Goal: Communication & Community: Answer question/provide support

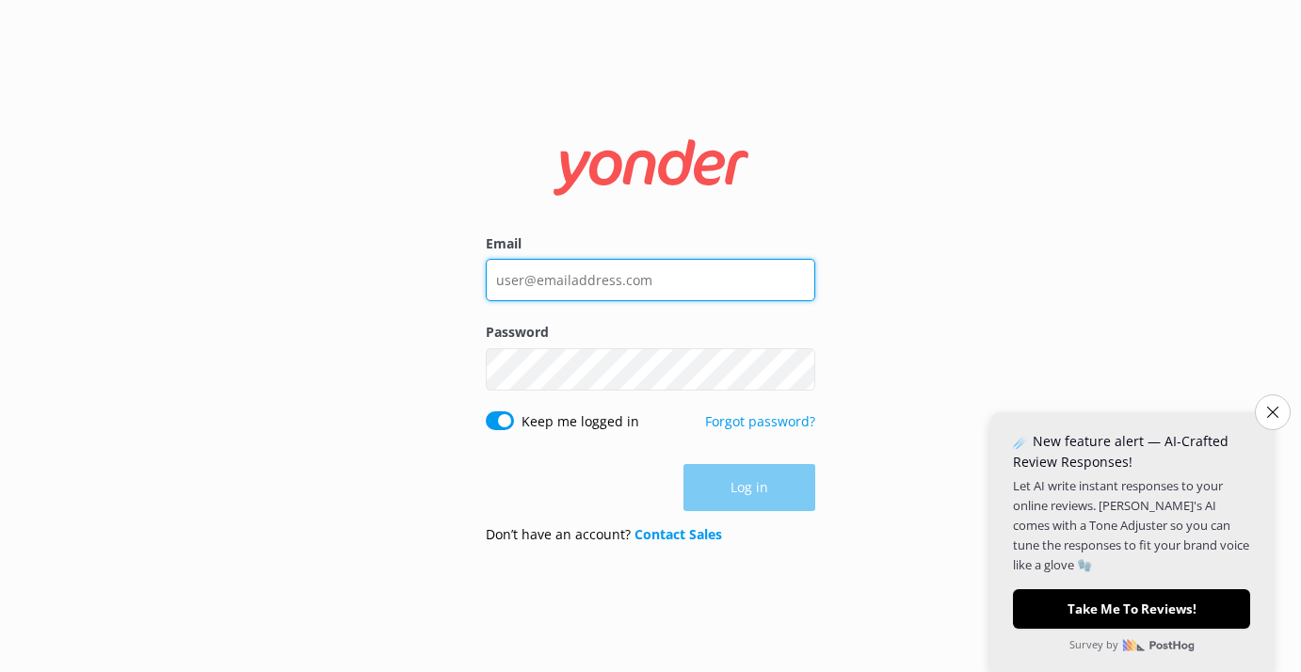
type input "[DOMAIN_NAME][EMAIL_ADDRESS][DOMAIN_NAME]"
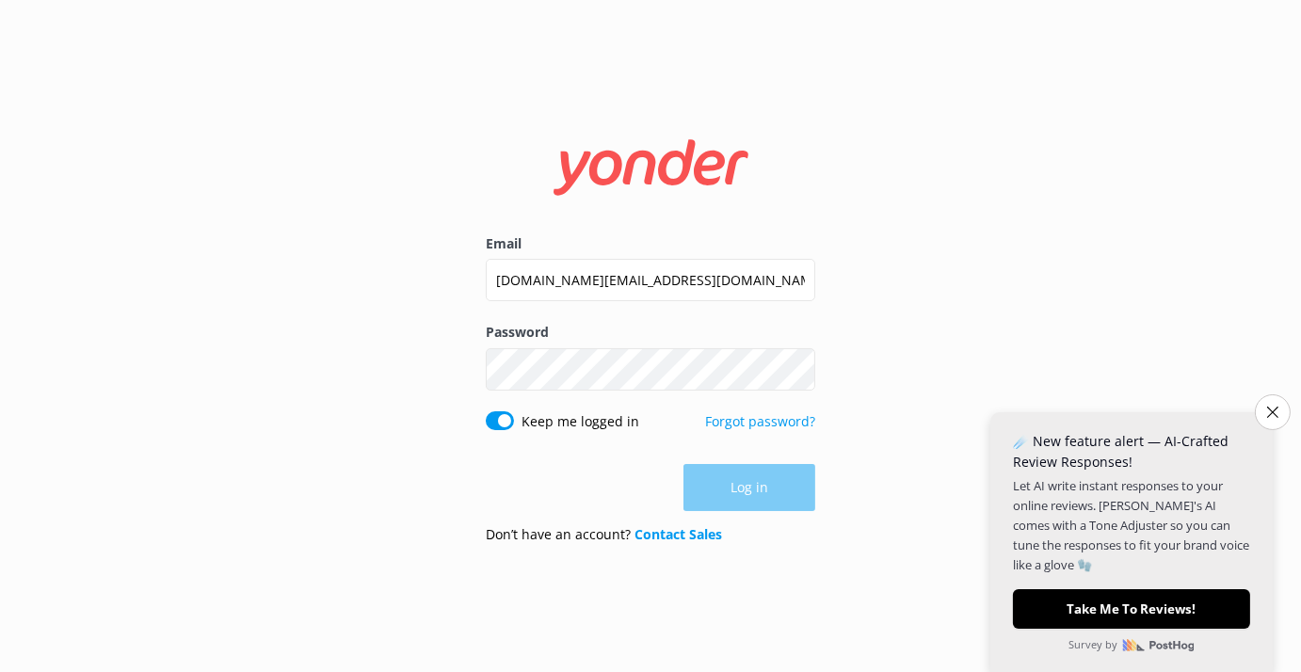
drag, startPoint x: 0, startPoint y: 0, endPoint x: 425, endPoint y: 297, distance: 518.0
click at [425, 297] on div "Email [DOMAIN_NAME][EMAIL_ADDRESS][DOMAIN_NAME] Password Show password Keep me …" at bounding box center [650, 336] width 1301 height 672
click at [756, 495] on button "Log in" at bounding box center [750, 488] width 132 height 47
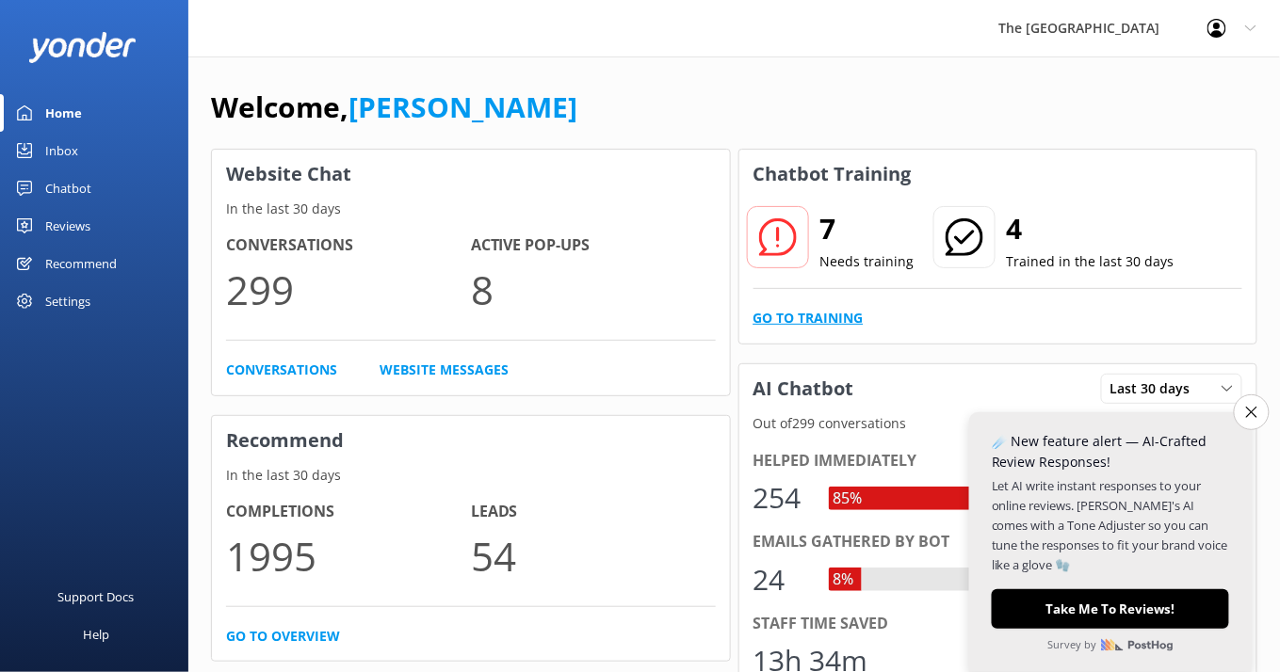
click at [784, 318] on link "Go to Training" at bounding box center [808, 318] width 110 height 21
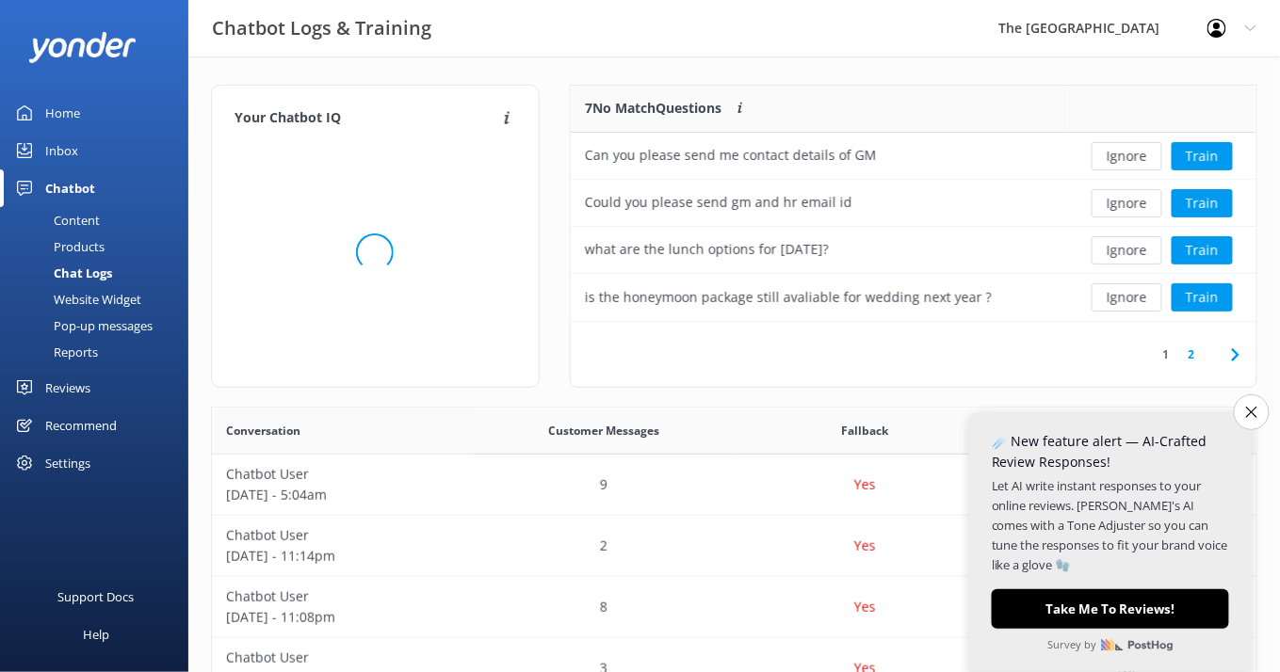
scroll to position [22, 21]
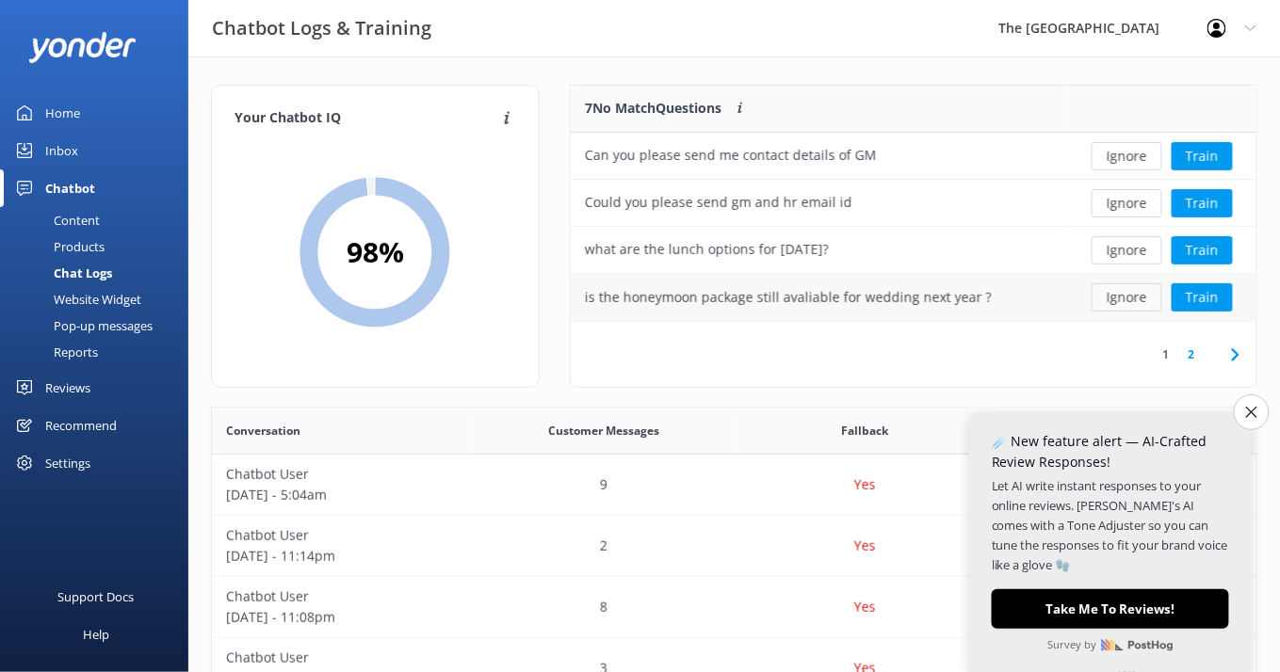
click at [1137, 294] on button "Ignore" at bounding box center [1126, 297] width 71 height 28
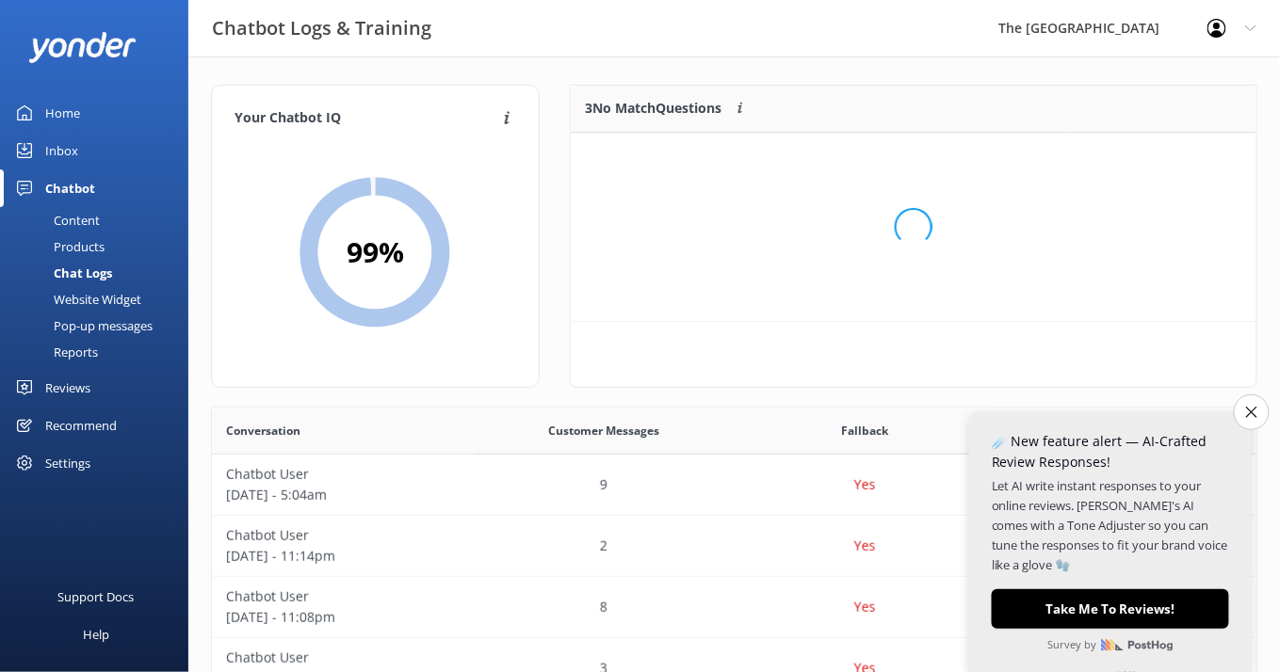
scroll to position [167, 665]
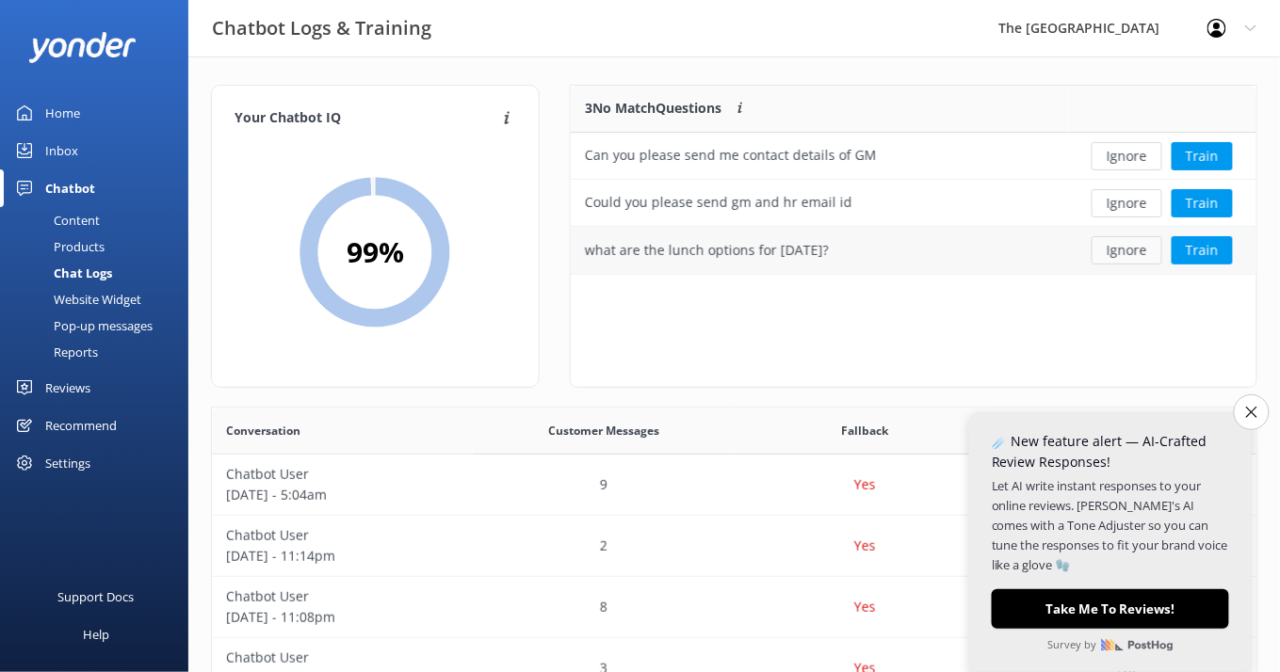
click at [1123, 257] on button "Ignore" at bounding box center [1126, 250] width 71 height 28
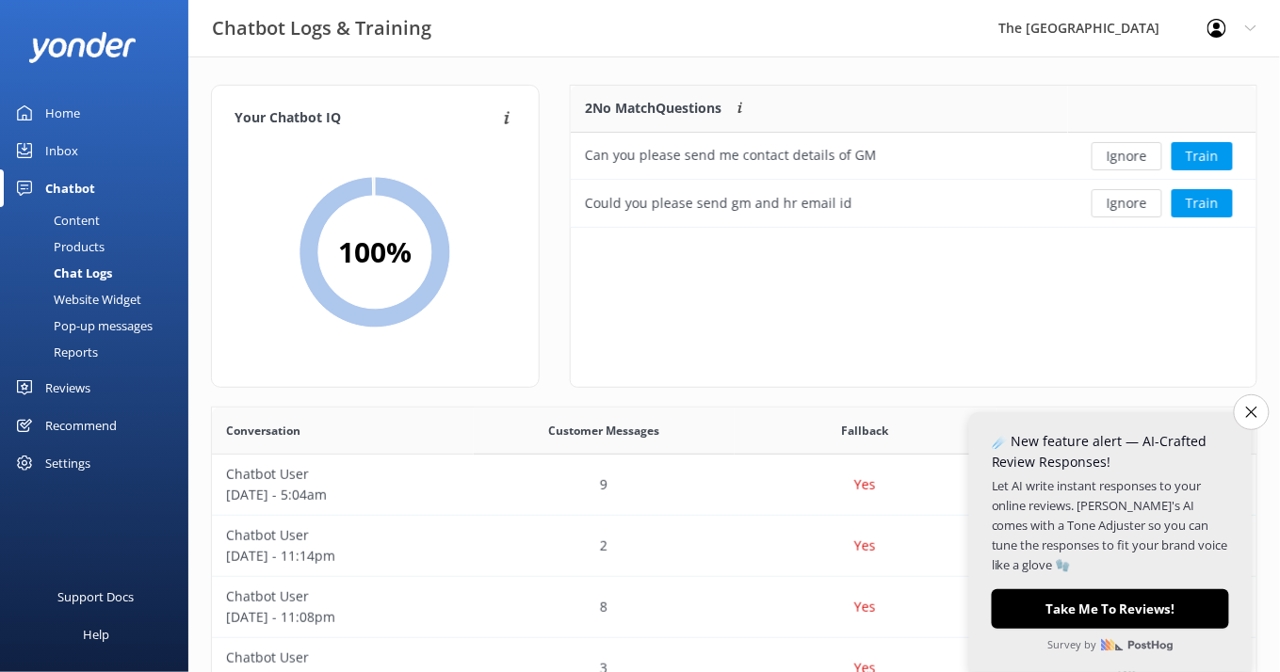
scroll to position [121, 665]
click at [1127, 209] on button "Ignore" at bounding box center [1126, 203] width 71 height 28
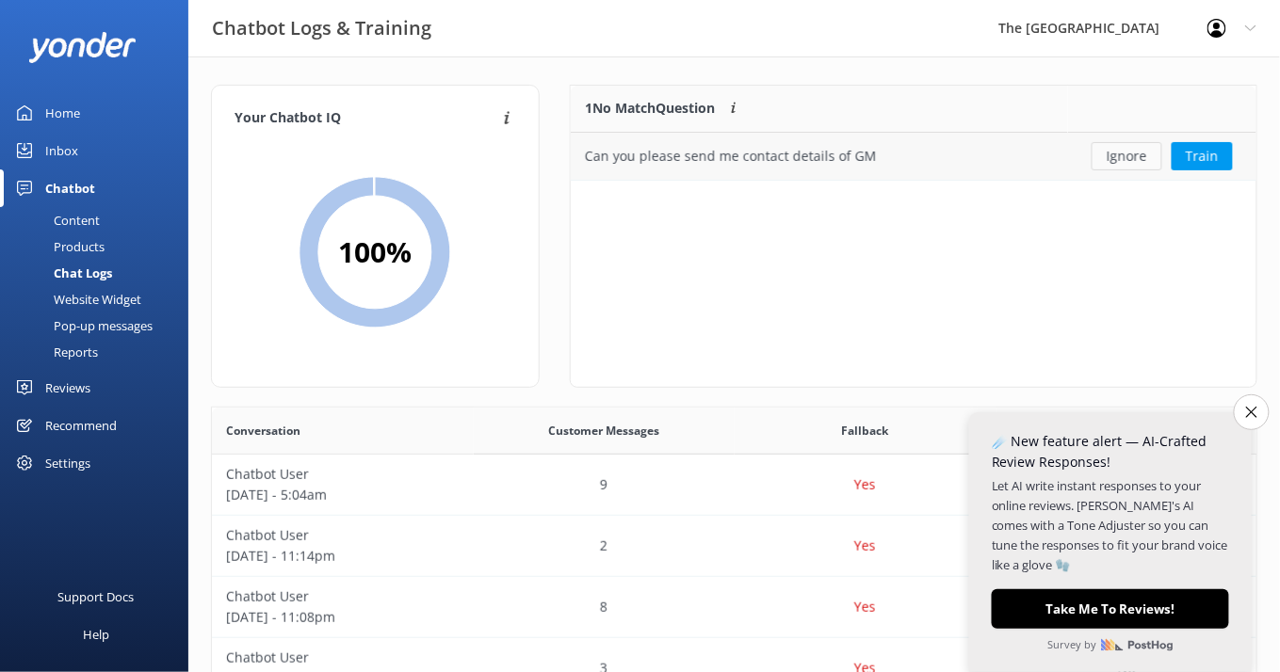
click at [1116, 162] on button "Ignore" at bounding box center [1126, 156] width 71 height 28
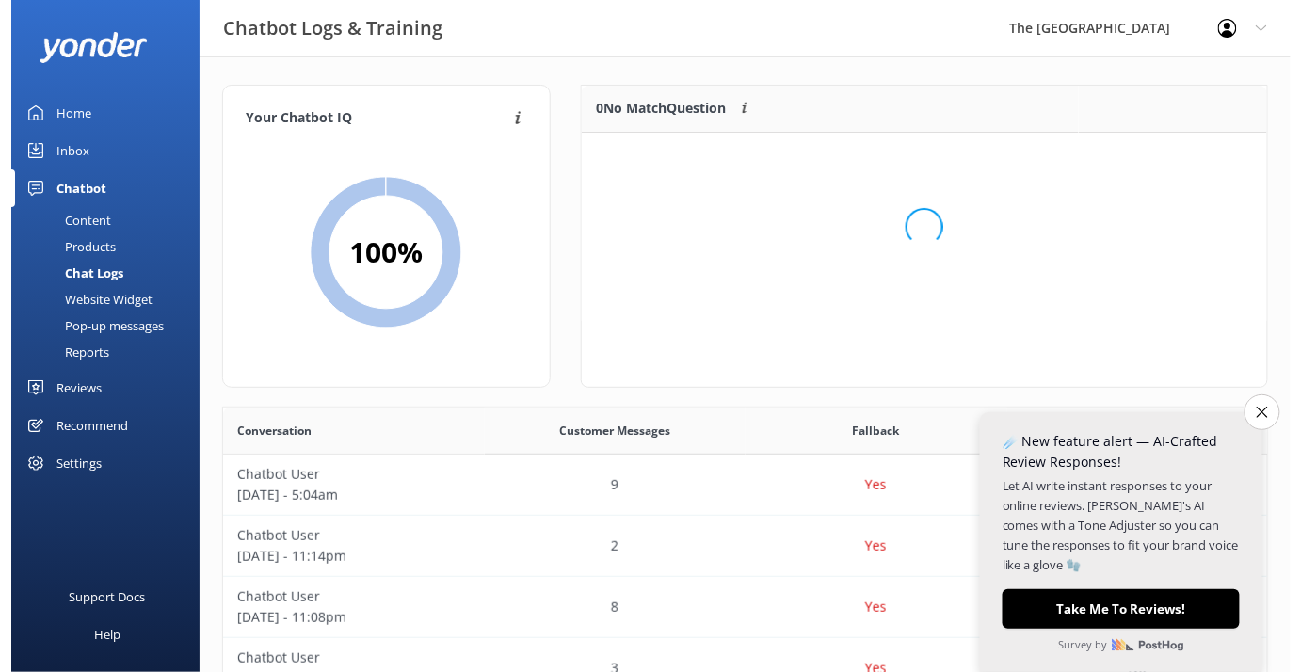
scroll to position [215, 665]
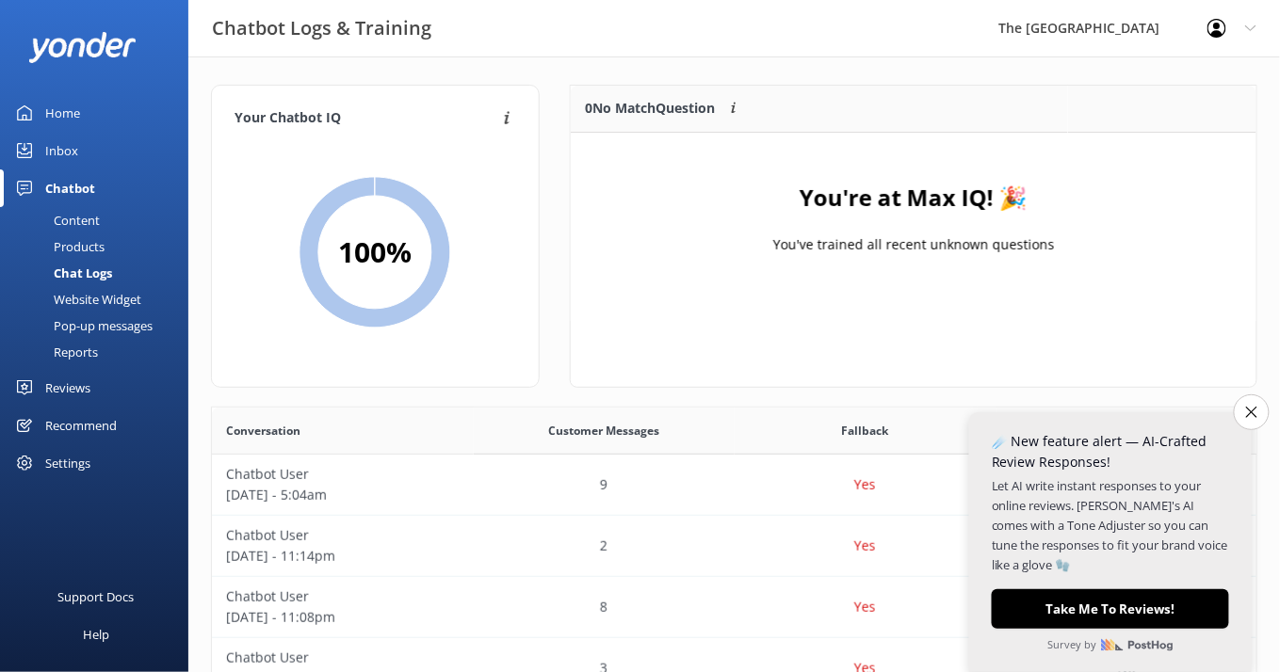
click at [63, 149] on div "Inbox" at bounding box center [61, 151] width 33 height 38
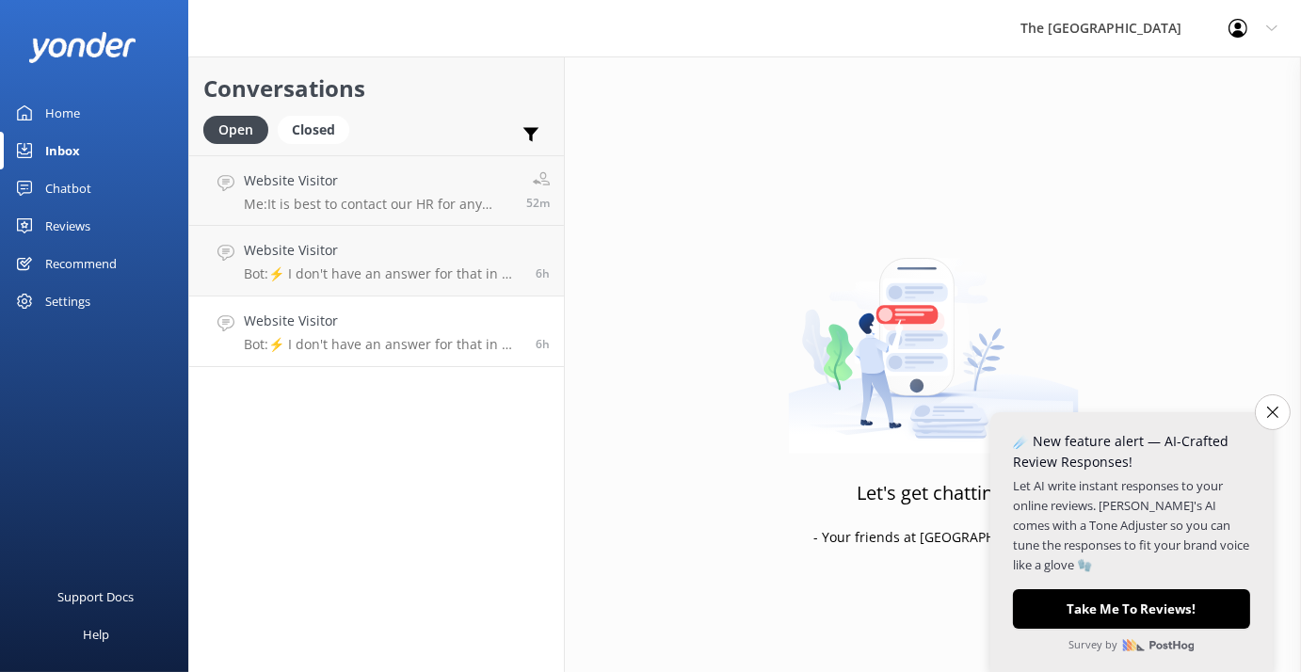
click at [355, 348] on p "Bot: ⚡ I don't have an answer for that in my knowledge base. Please try and rep…" at bounding box center [383, 344] width 278 height 17
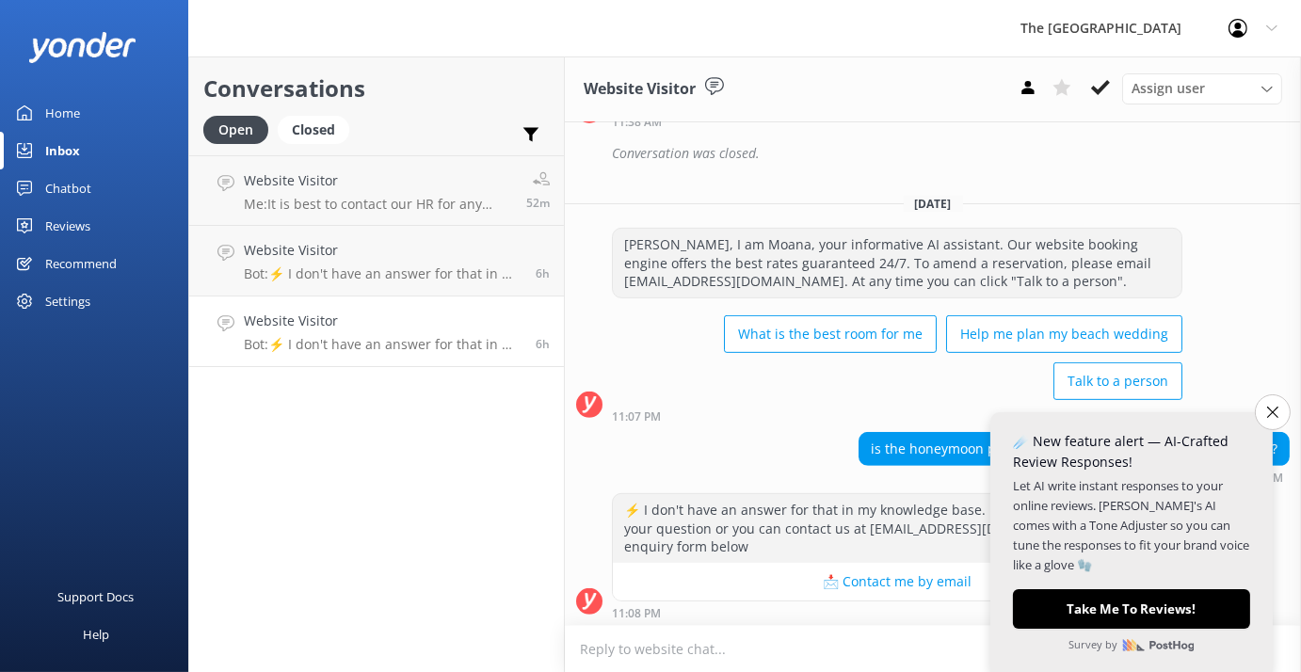
scroll to position [1123, 0]
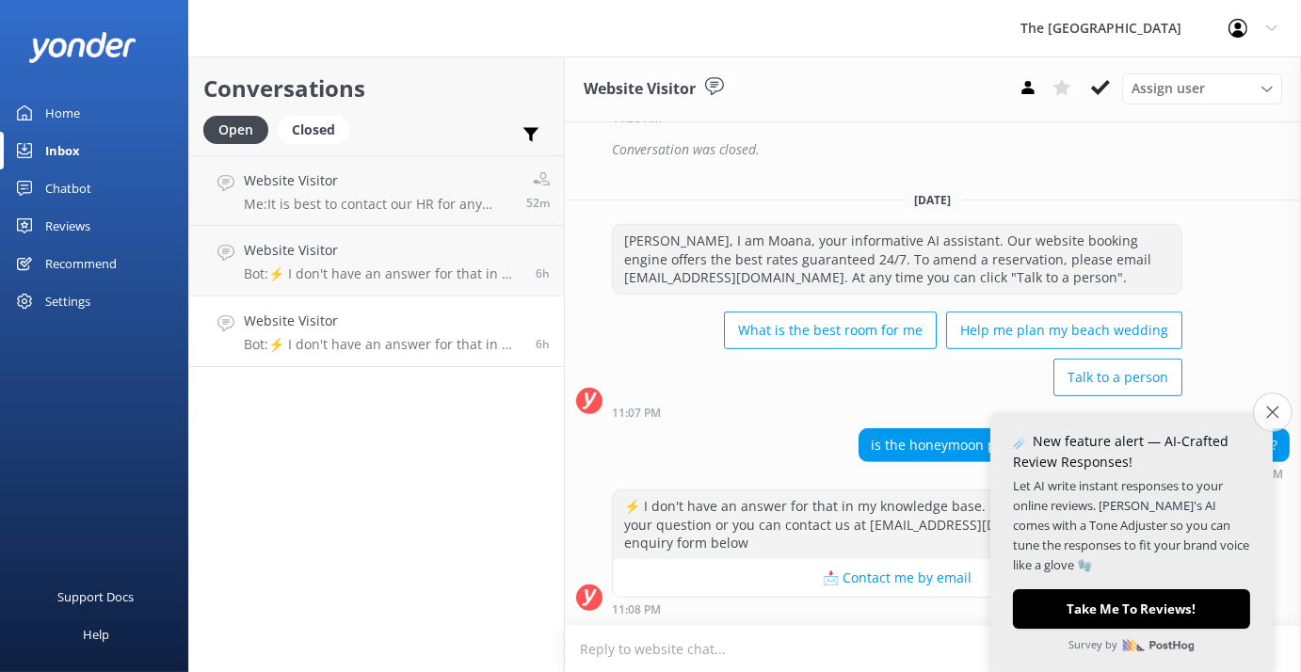
click at [1267, 412] on icon "Close survey" at bounding box center [1273, 412] width 12 height 12
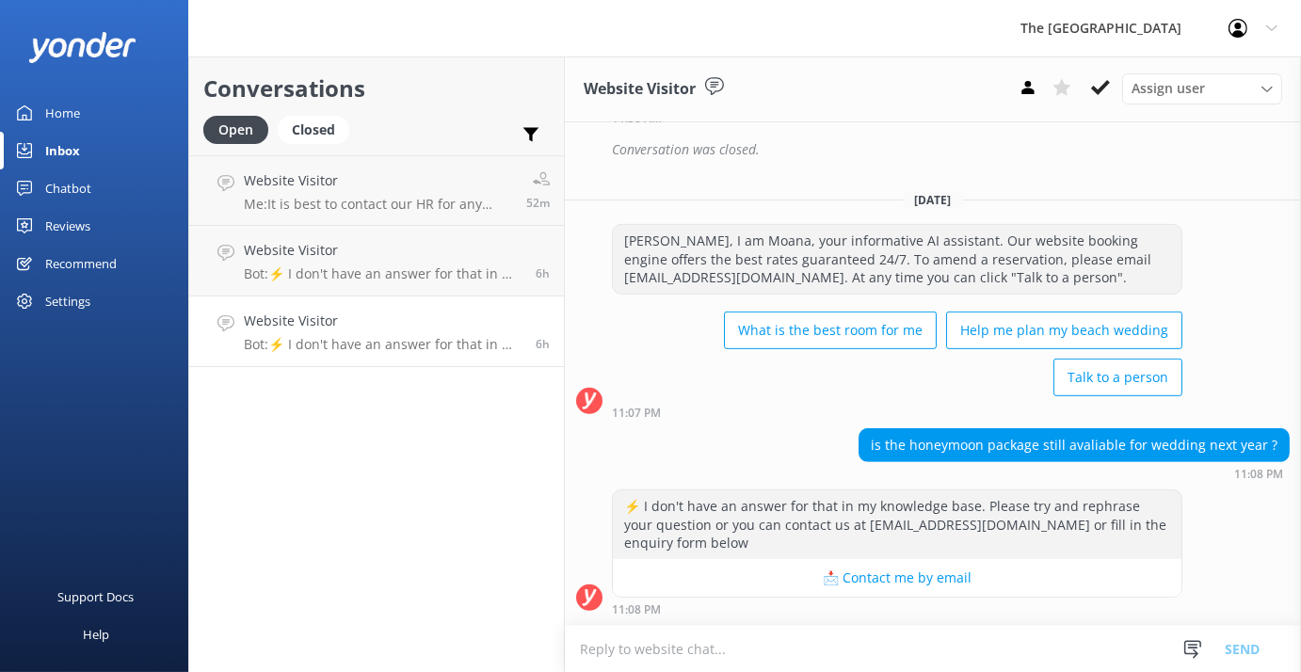
click at [319, 433] on div "Conversations Open Closed Important Assigned to me Unassigned Website Visitor M…" at bounding box center [376, 364] width 377 height 616
click at [1098, 93] on use at bounding box center [1100, 87] width 19 height 15
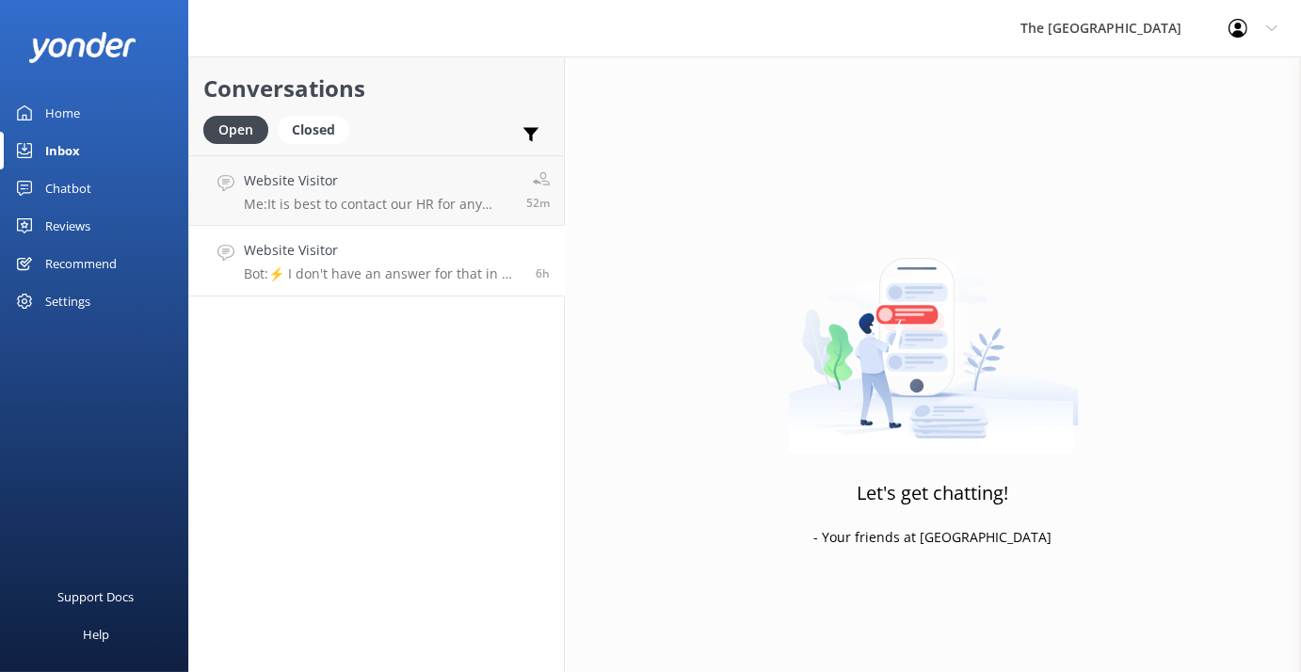
click at [347, 274] on p "Bot: ⚡ I don't have an answer for that in my knowledge base. Please try and rep…" at bounding box center [383, 274] width 278 height 17
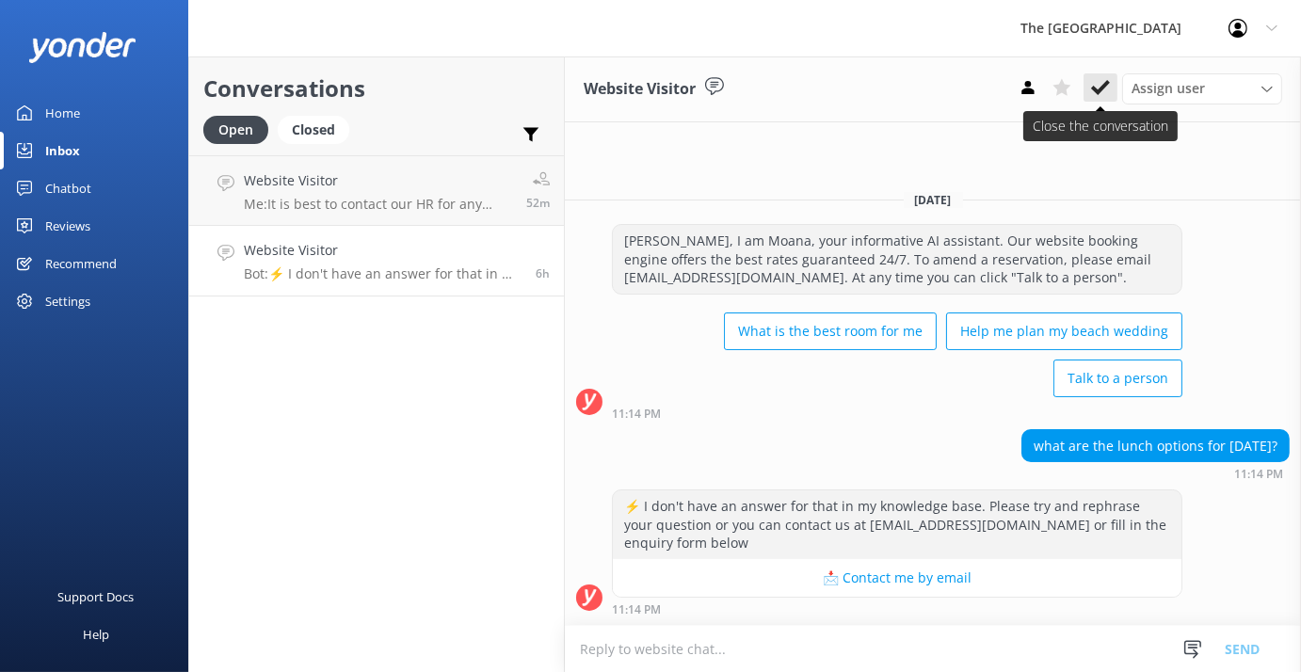
click at [1091, 92] on icon at bounding box center [1100, 87] width 19 height 19
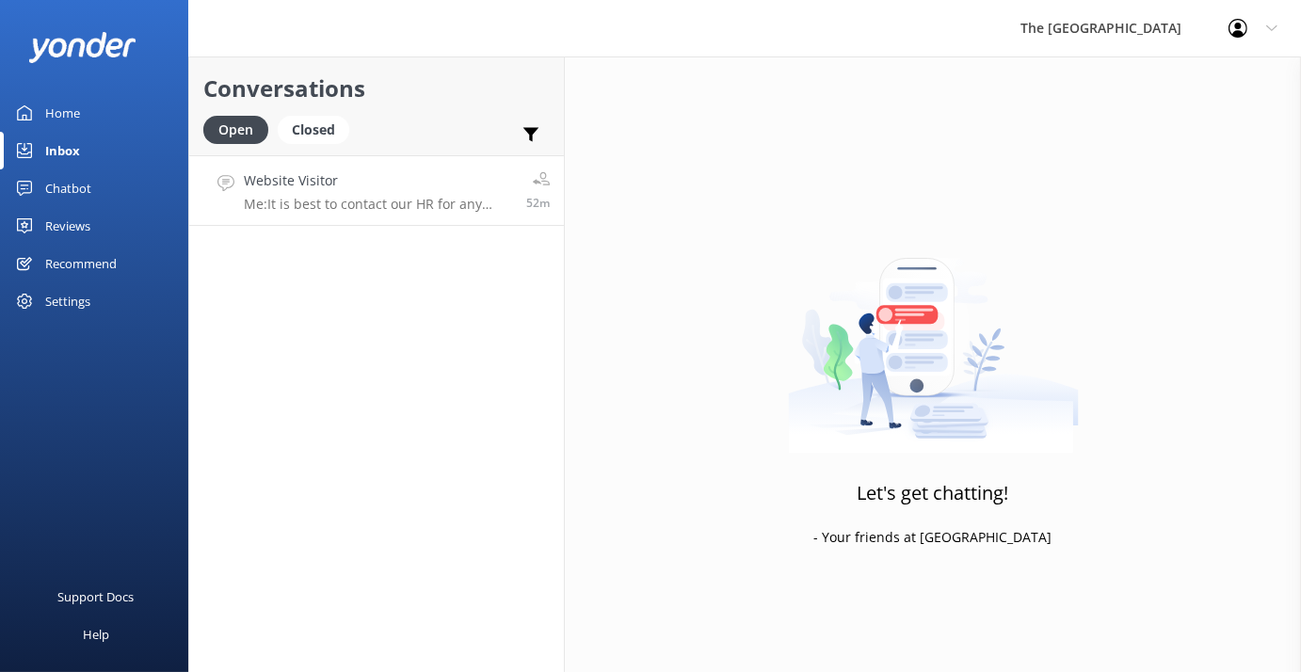
click at [360, 208] on p "Me: It is best to contact our HR for any job/work related concern, you may send…" at bounding box center [378, 204] width 268 height 17
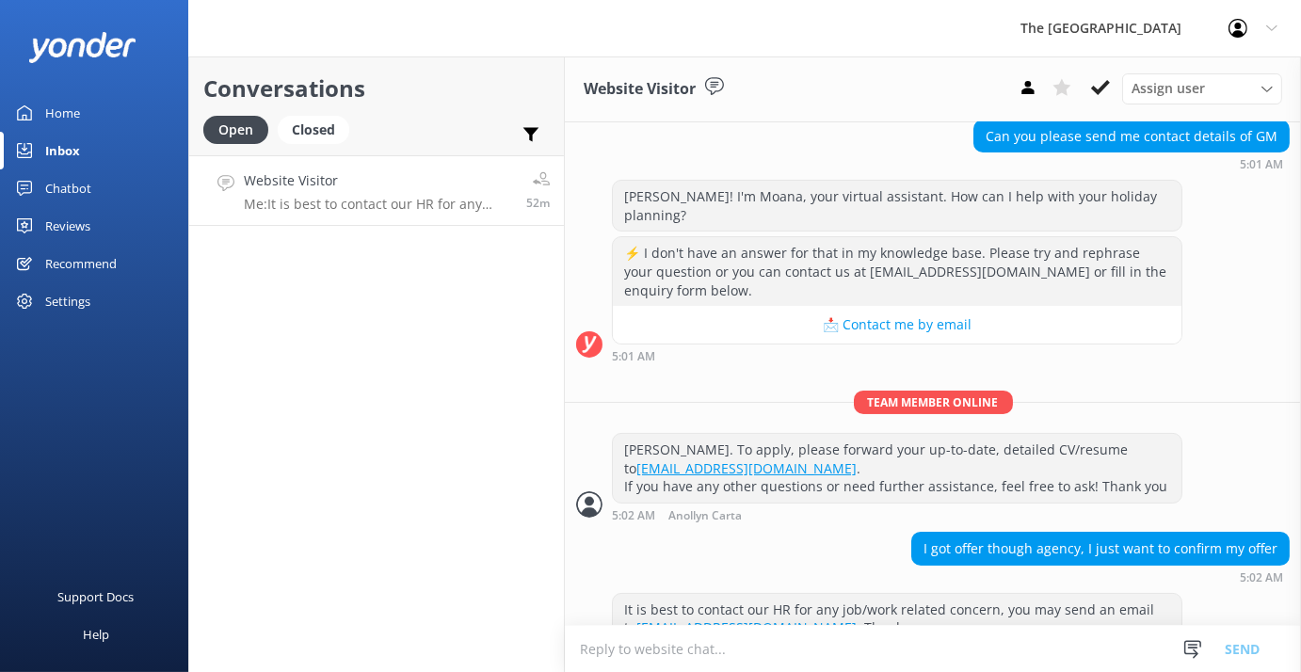
scroll to position [393, 0]
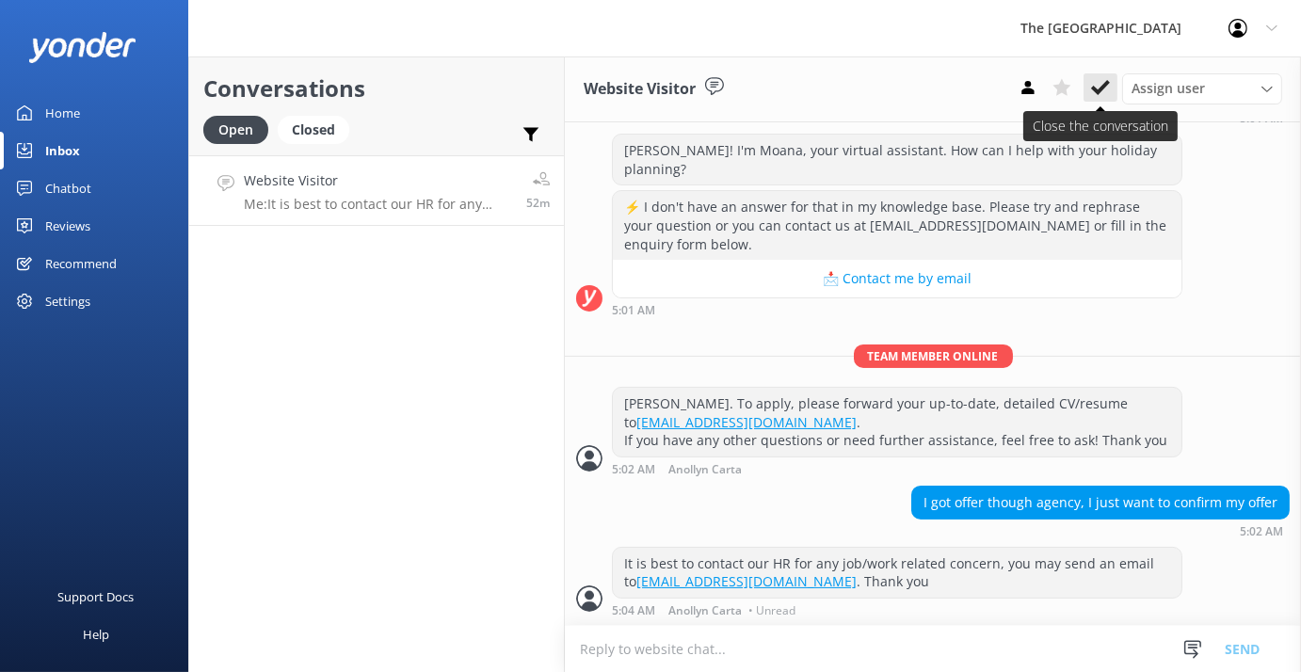
click at [1095, 94] on icon at bounding box center [1100, 87] width 19 height 19
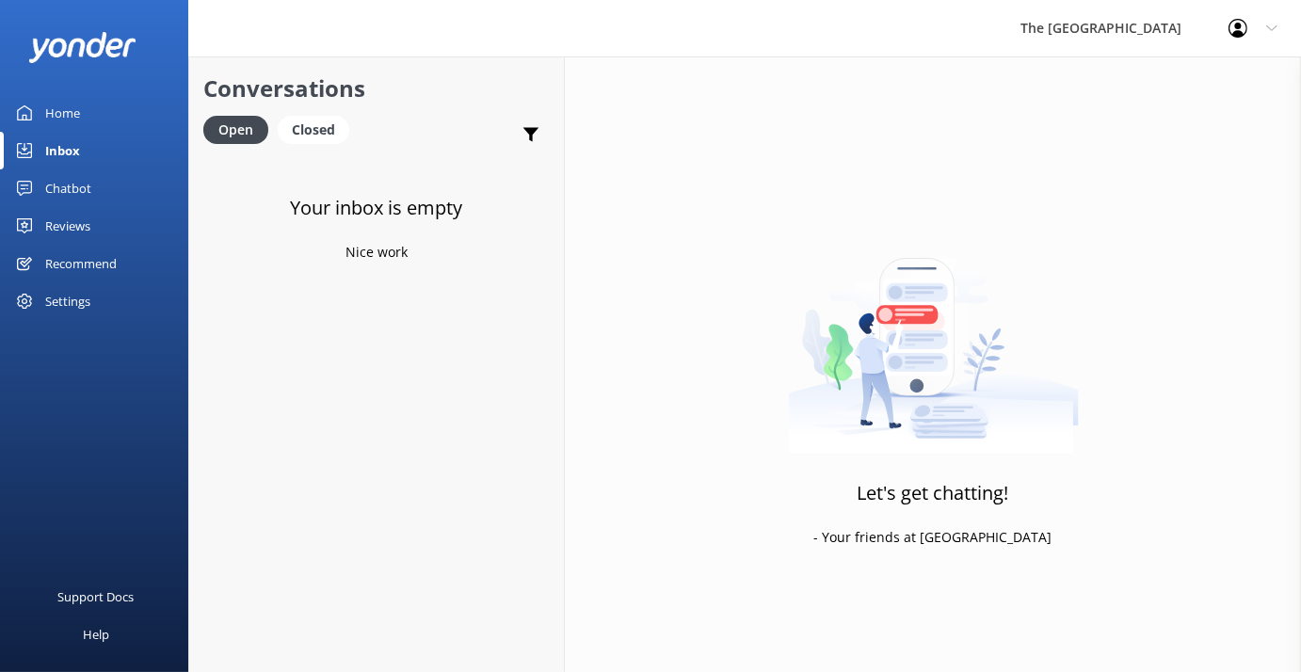
click at [56, 150] on div "Inbox" at bounding box center [62, 151] width 35 height 38
